Goal: Answer question/provide support

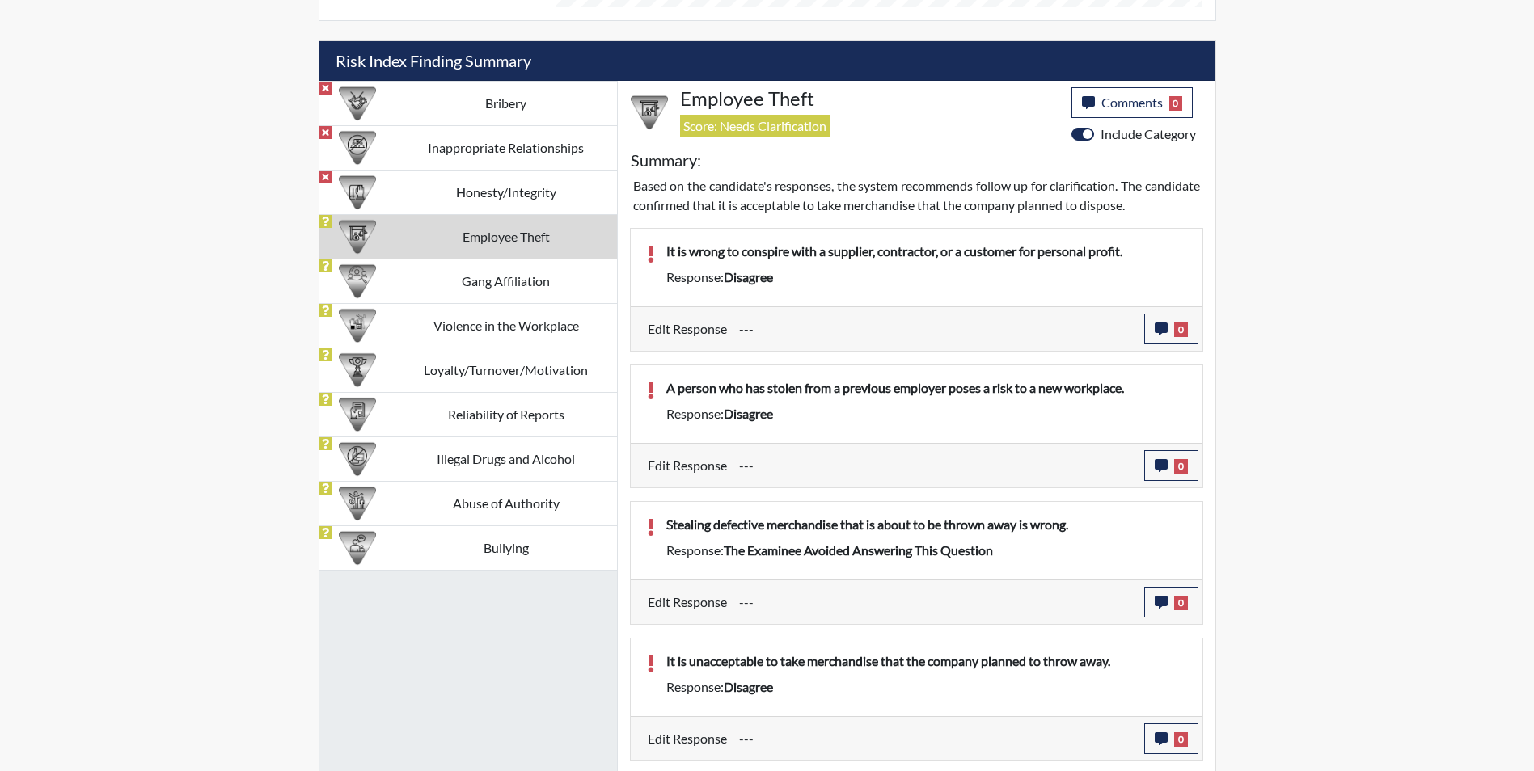
scroll to position [881, 0]
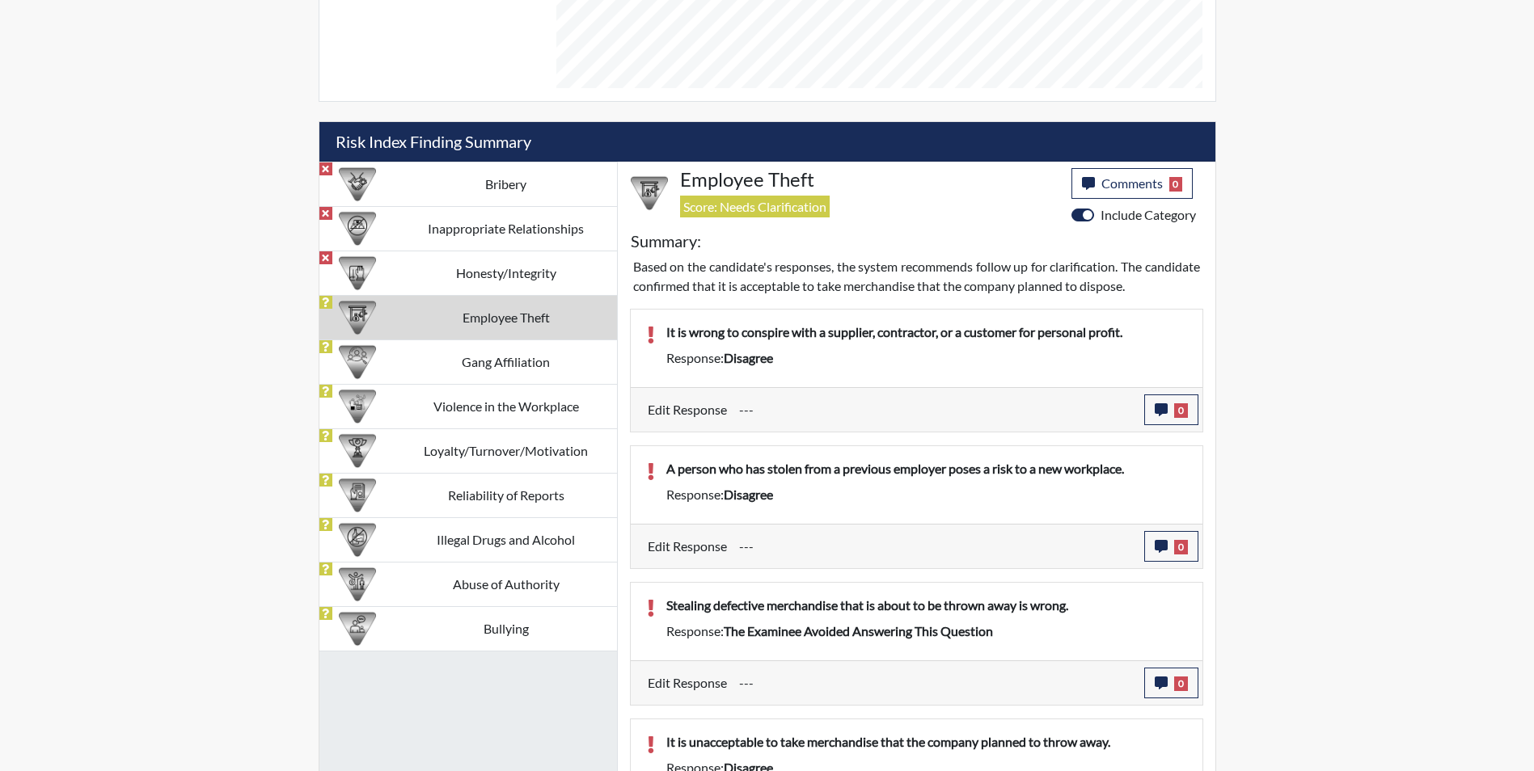
click at [773, 357] on span "disagree" at bounding box center [748, 357] width 49 height 15
click at [850, 404] on input "---" at bounding box center [935, 410] width 393 height 31
click at [849, 360] on div "Response: disagree" at bounding box center [926, 357] width 544 height 19
click at [826, 416] on input "---" at bounding box center [935, 410] width 393 height 31
drag, startPoint x: 826, startPoint y: 416, endPoint x: 668, endPoint y: 391, distance: 159.7
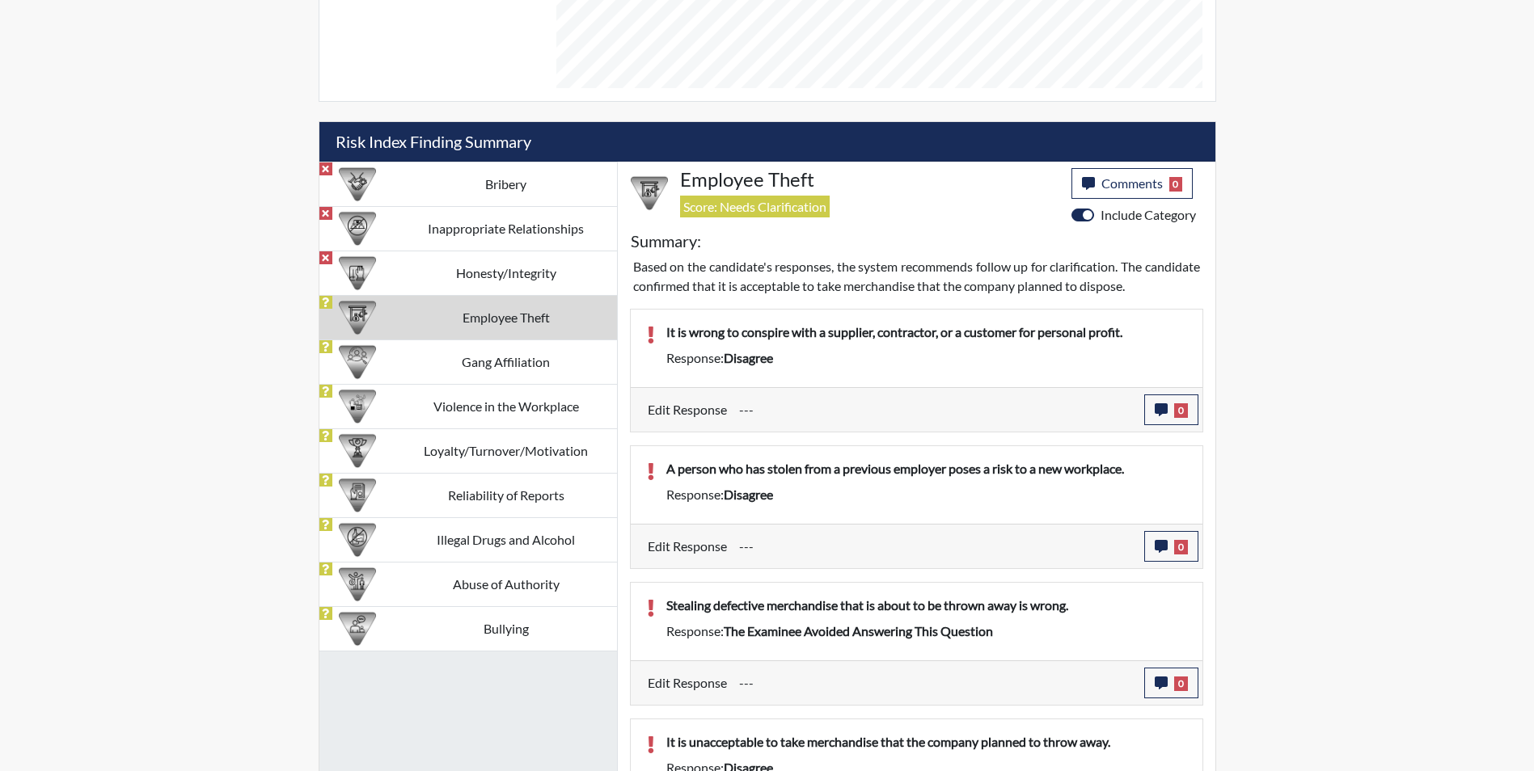
click at [668, 391] on div "Edit Response --- 0 response Comments × Close" at bounding box center [917, 409] width 572 height 44
click at [397, 265] on td "Honesty/Integrity" at bounding box center [506, 273] width 222 height 44
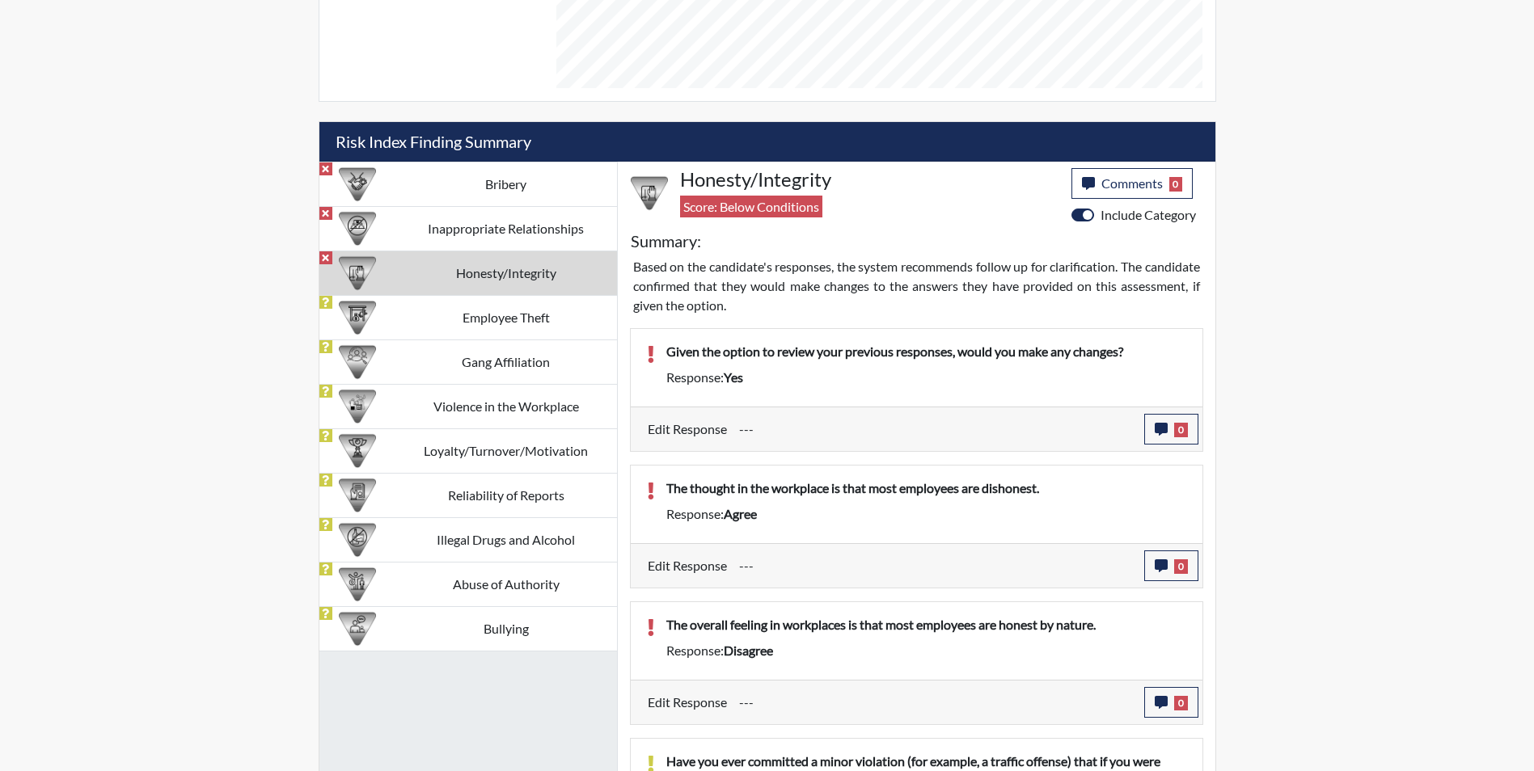
click at [746, 431] on input "---" at bounding box center [935, 429] width 393 height 31
click at [1161, 428] on icon "button" at bounding box center [1161, 429] width 13 height 13
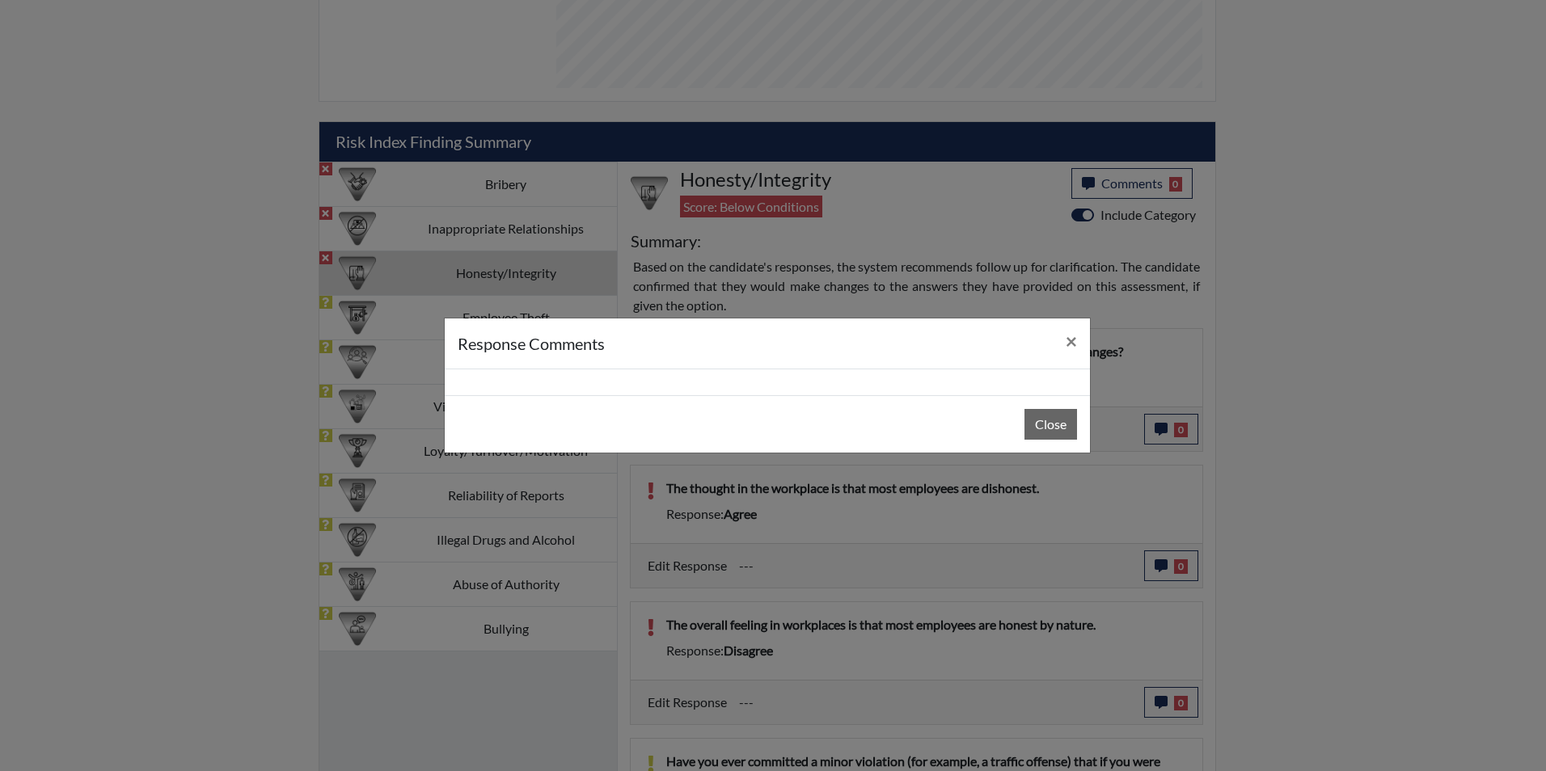
click at [591, 370] on div at bounding box center [767, 383] width 645 height 26
click at [584, 377] on div at bounding box center [767, 383] width 645 height 26
click at [906, 358] on div "response Comments ×" at bounding box center [767, 344] width 645 height 51
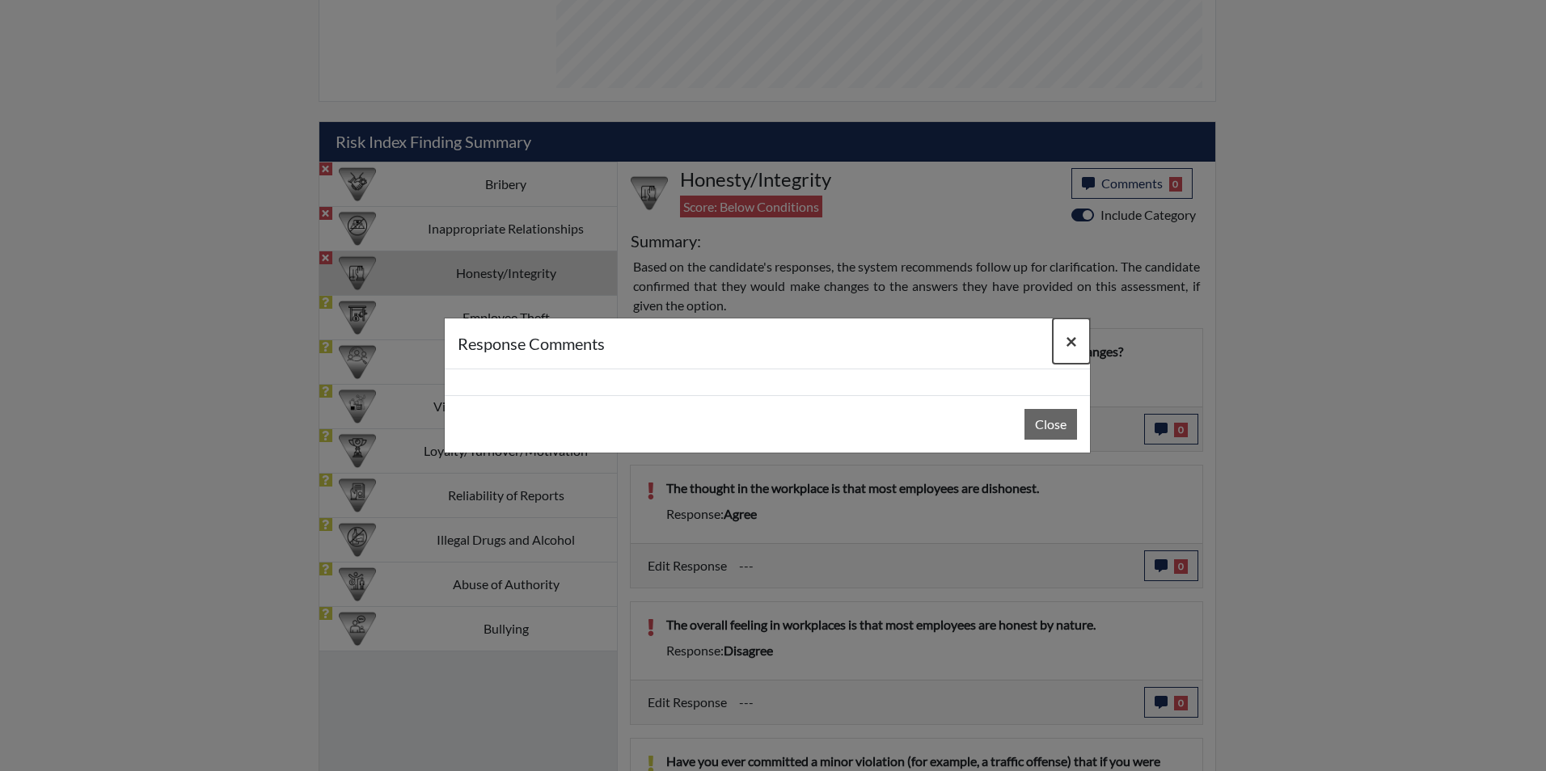
click at [1073, 339] on span "×" at bounding box center [1071, 340] width 11 height 23
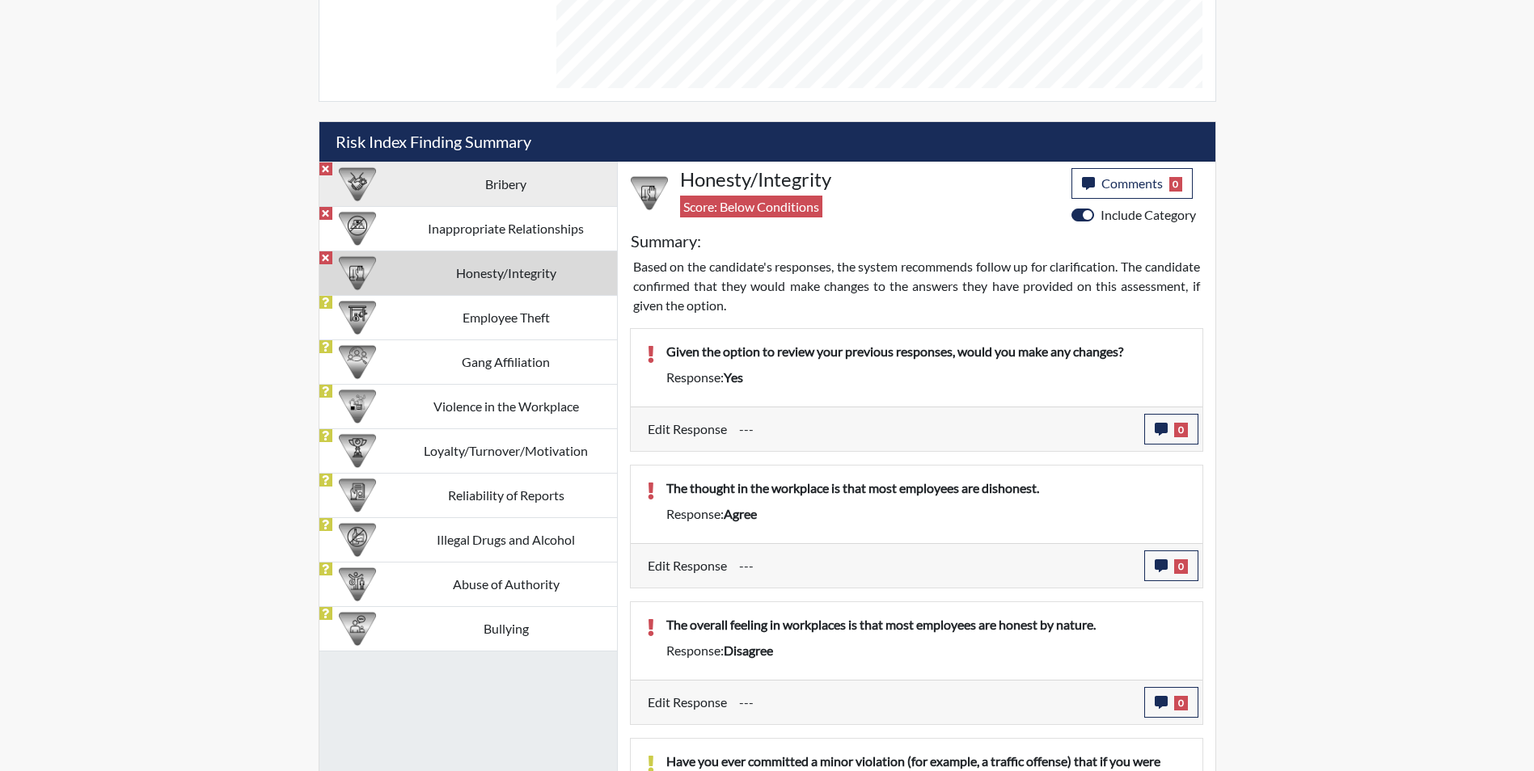
click at [442, 177] on td "Bribery" at bounding box center [506, 184] width 222 height 44
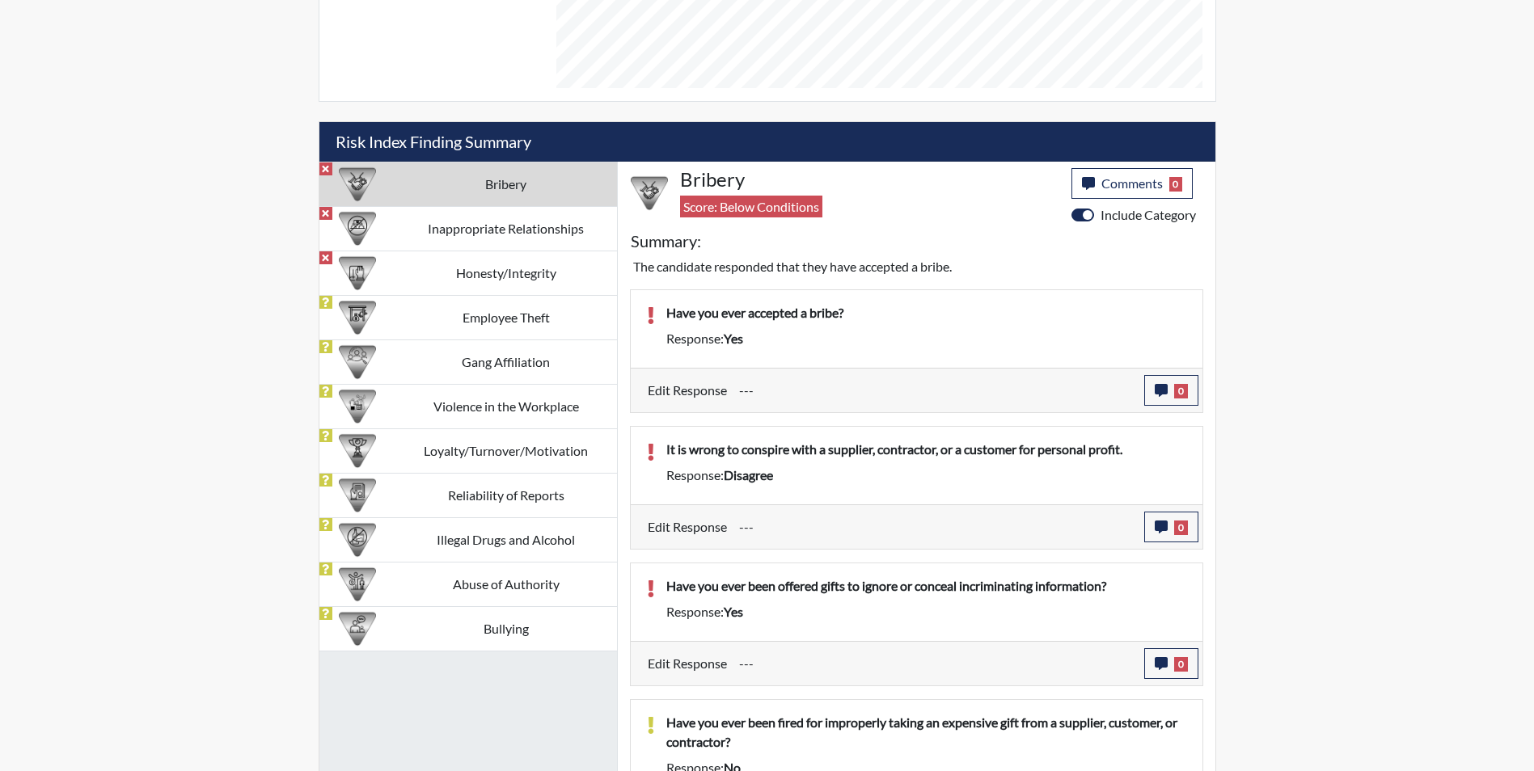
click at [777, 384] on input "---" at bounding box center [935, 390] width 393 height 31
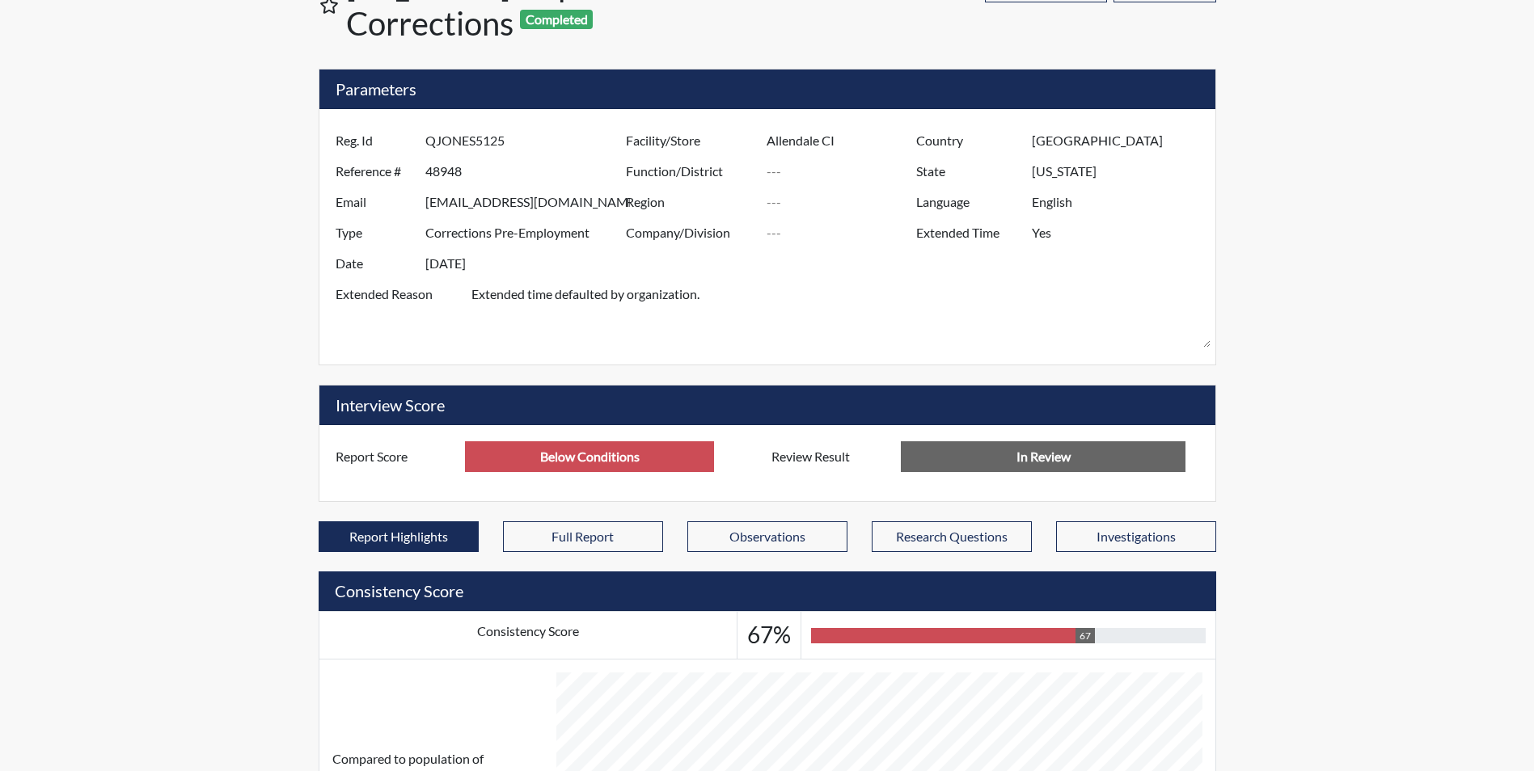
scroll to position [0, 0]
